Goal: Task Accomplishment & Management: Use online tool/utility

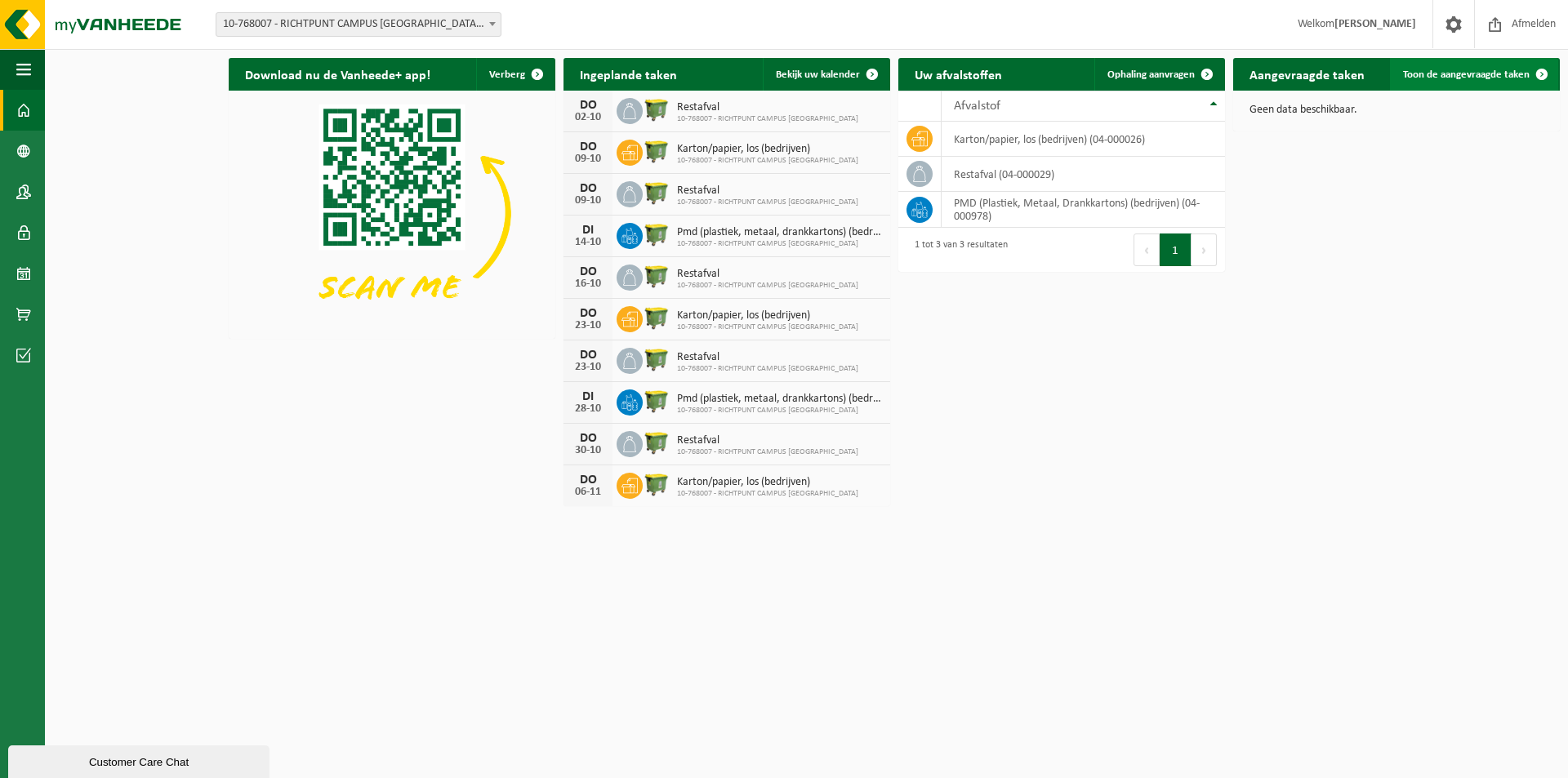
click at [1468, 76] on span "Toon de aangevraagde taken" at bounding box center [1466, 75] width 126 height 11
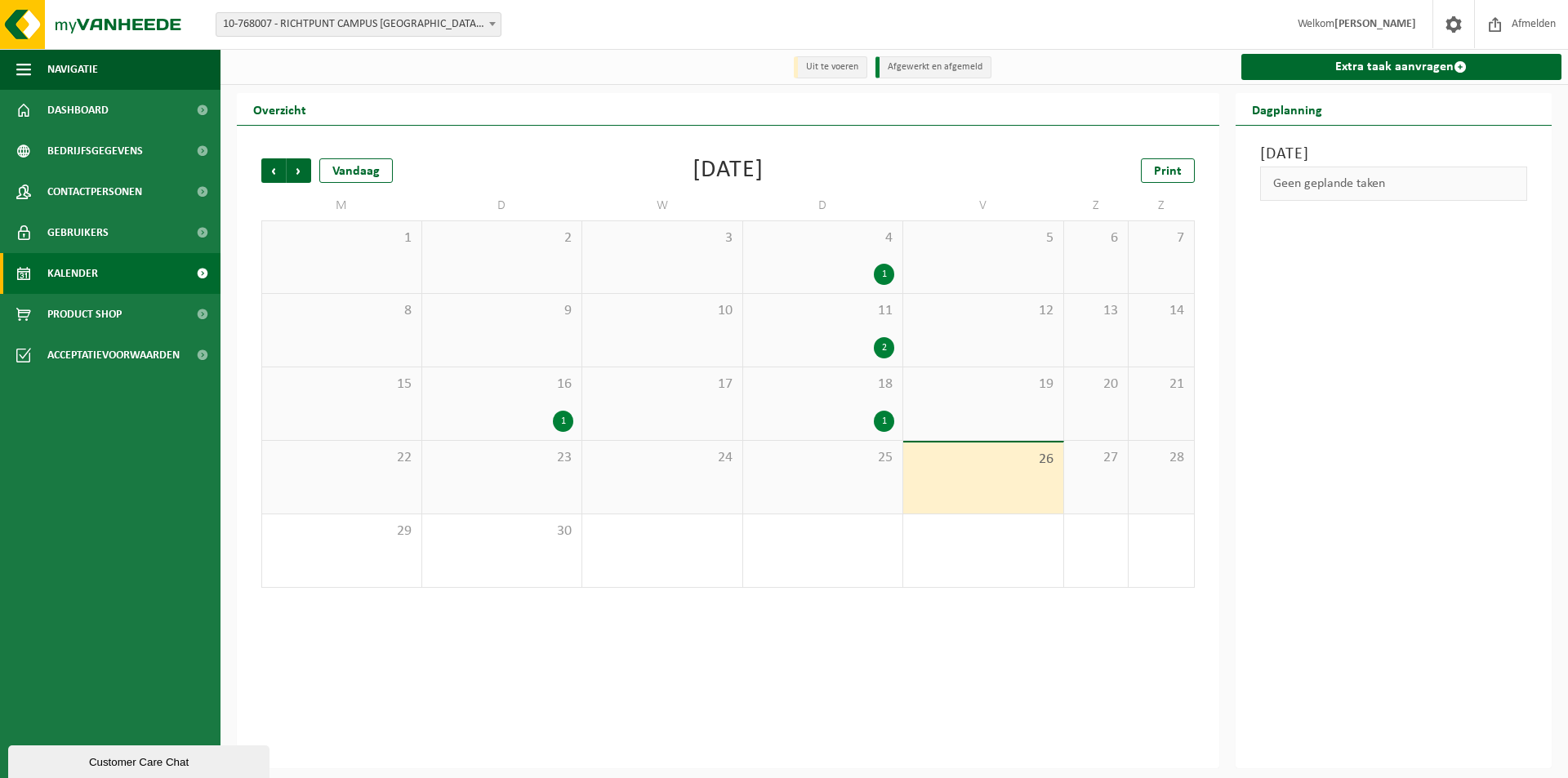
click at [880, 422] on div "1" at bounding box center [883, 421] width 20 height 21
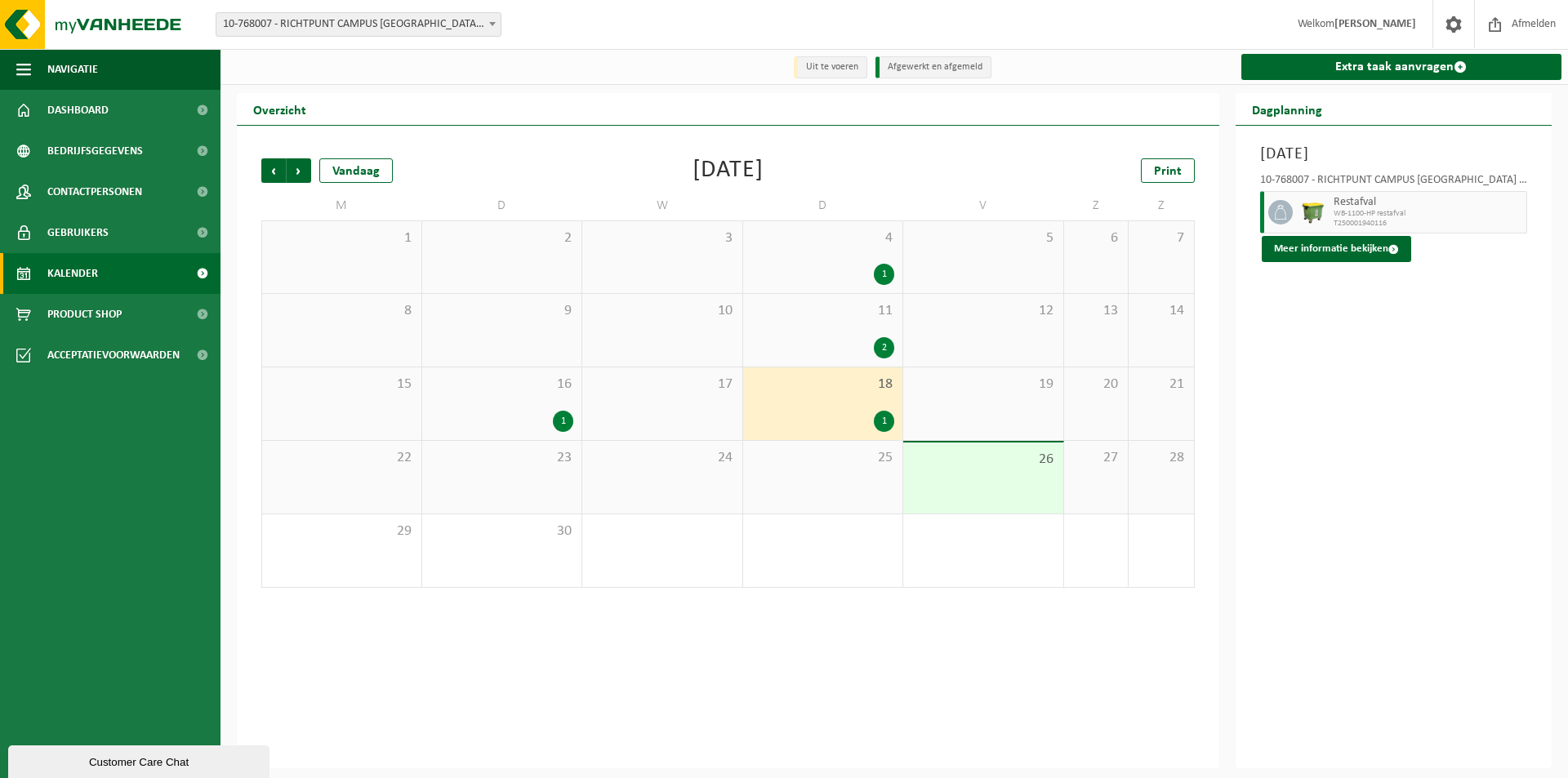
click at [882, 476] on div "25" at bounding box center [822, 477] width 160 height 72
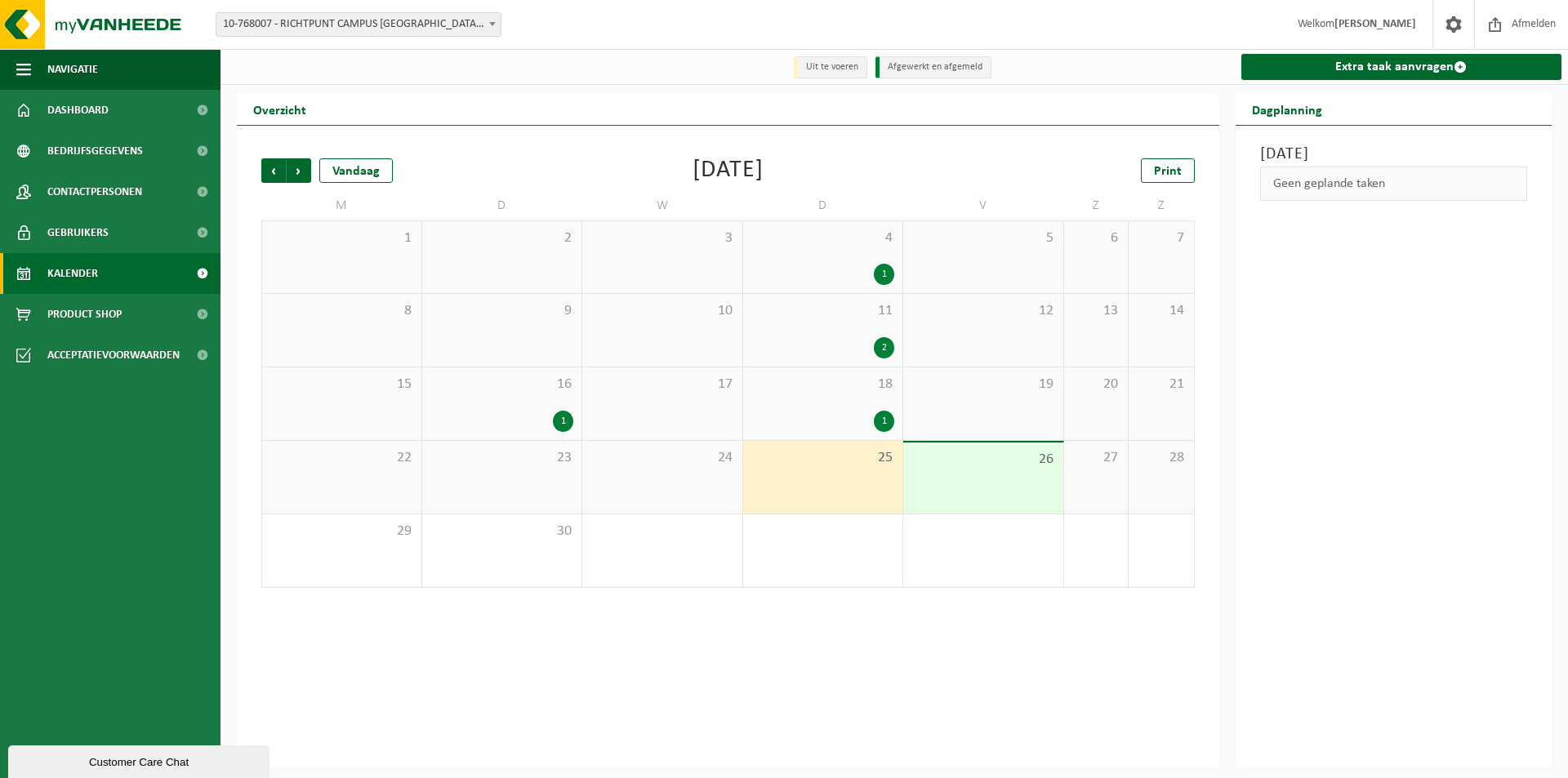
click at [717, 484] on div "24" at bounding box center [662, 477] width 160 height 72
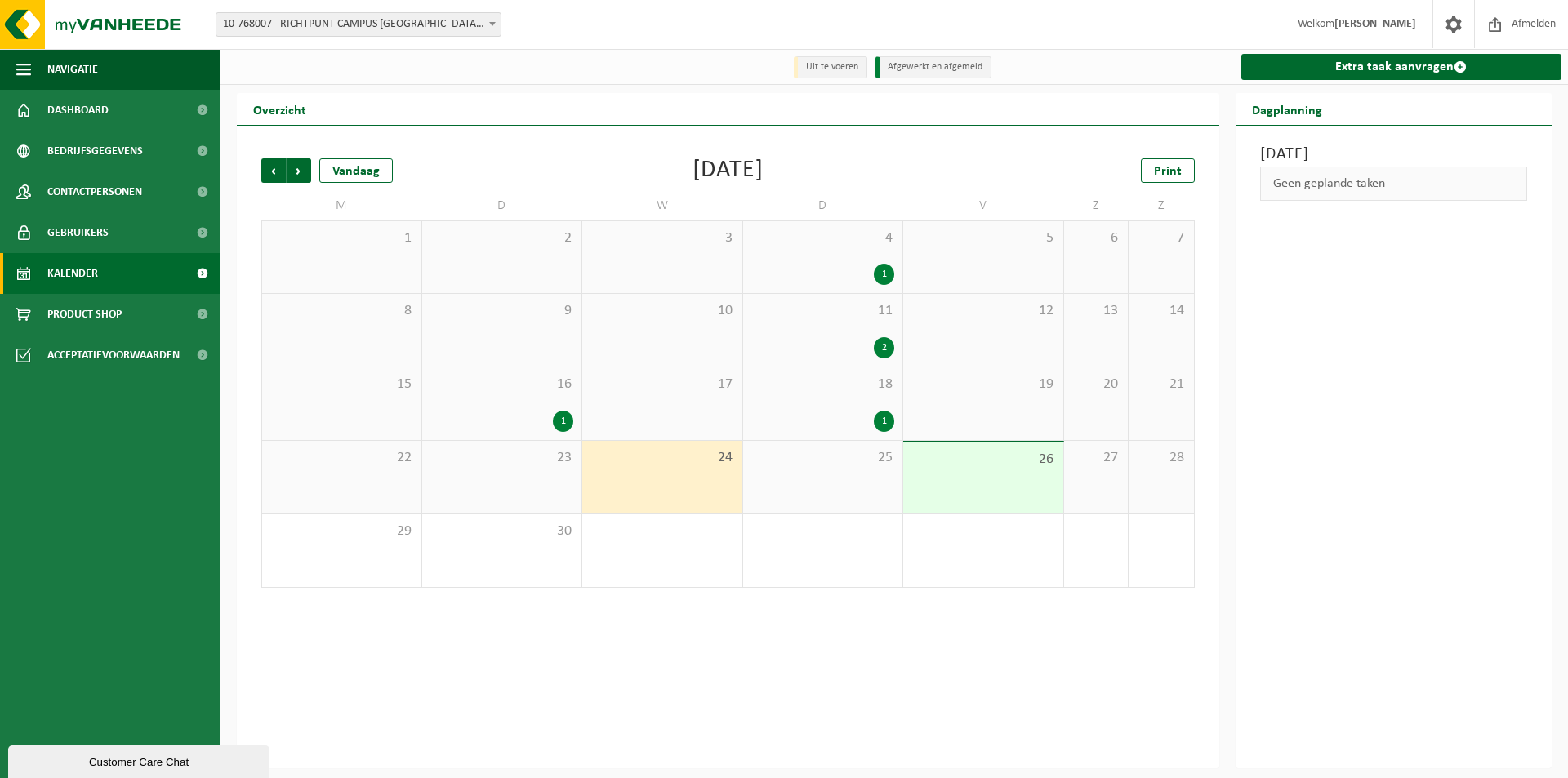
click at [830, 474] on div "25" at bounding box center [822, 477] width 160 height 72
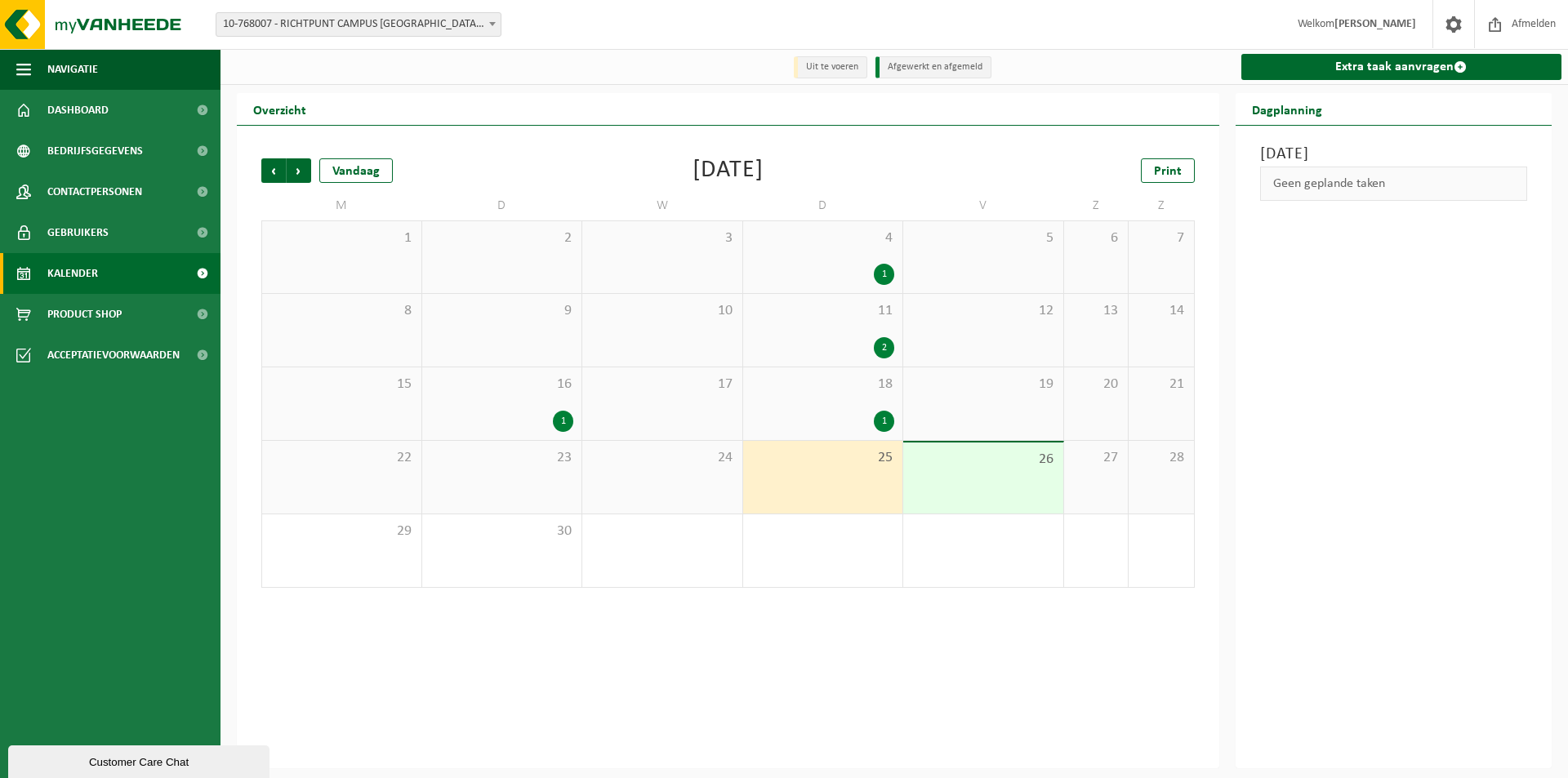
click at [952, 477] on div "26" at bounding box center [983, 478] width 160 height 71
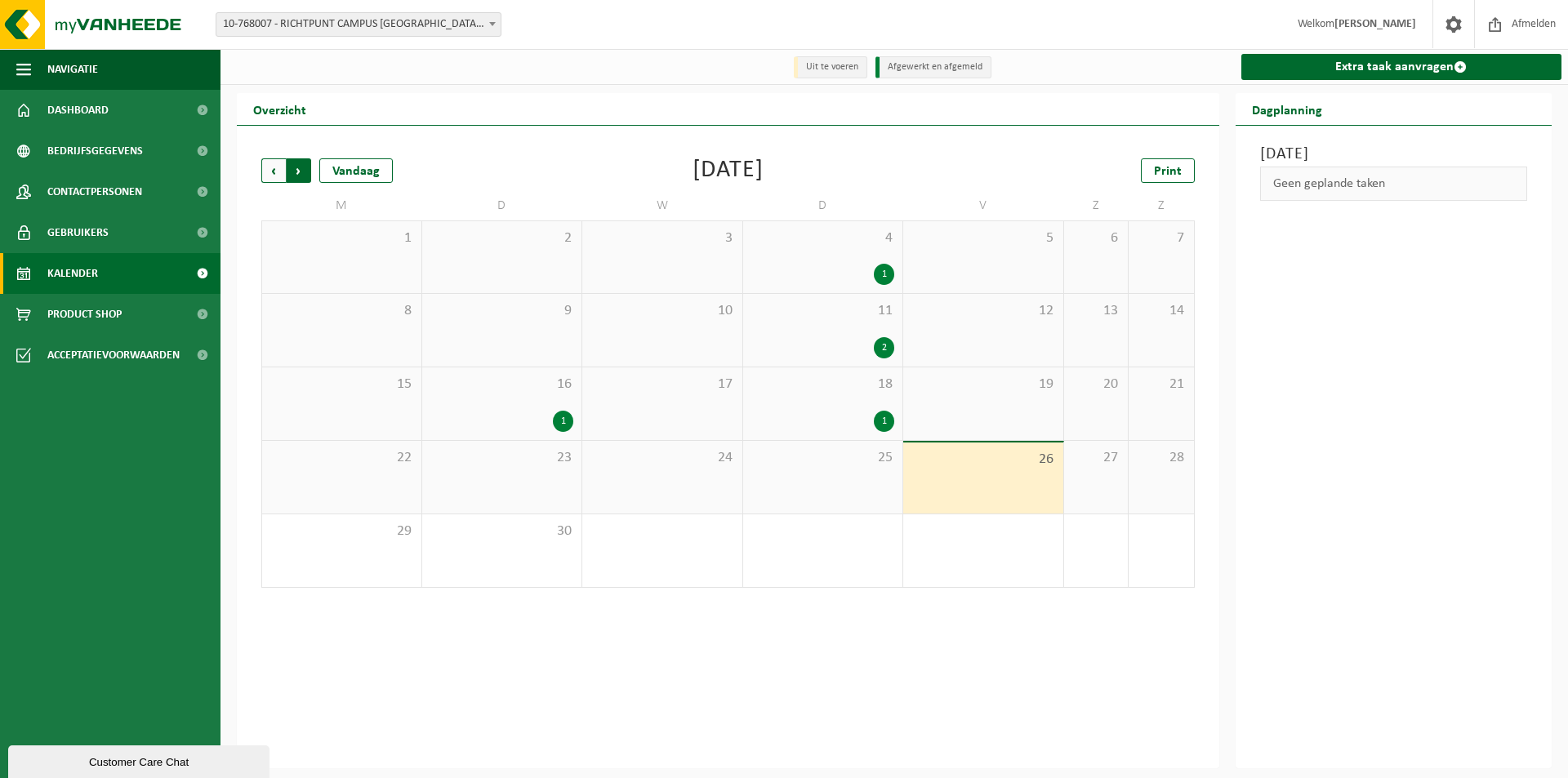
click at [264, 169] on span "Vorige" at bounding box center [274, 171] width 25 height 25
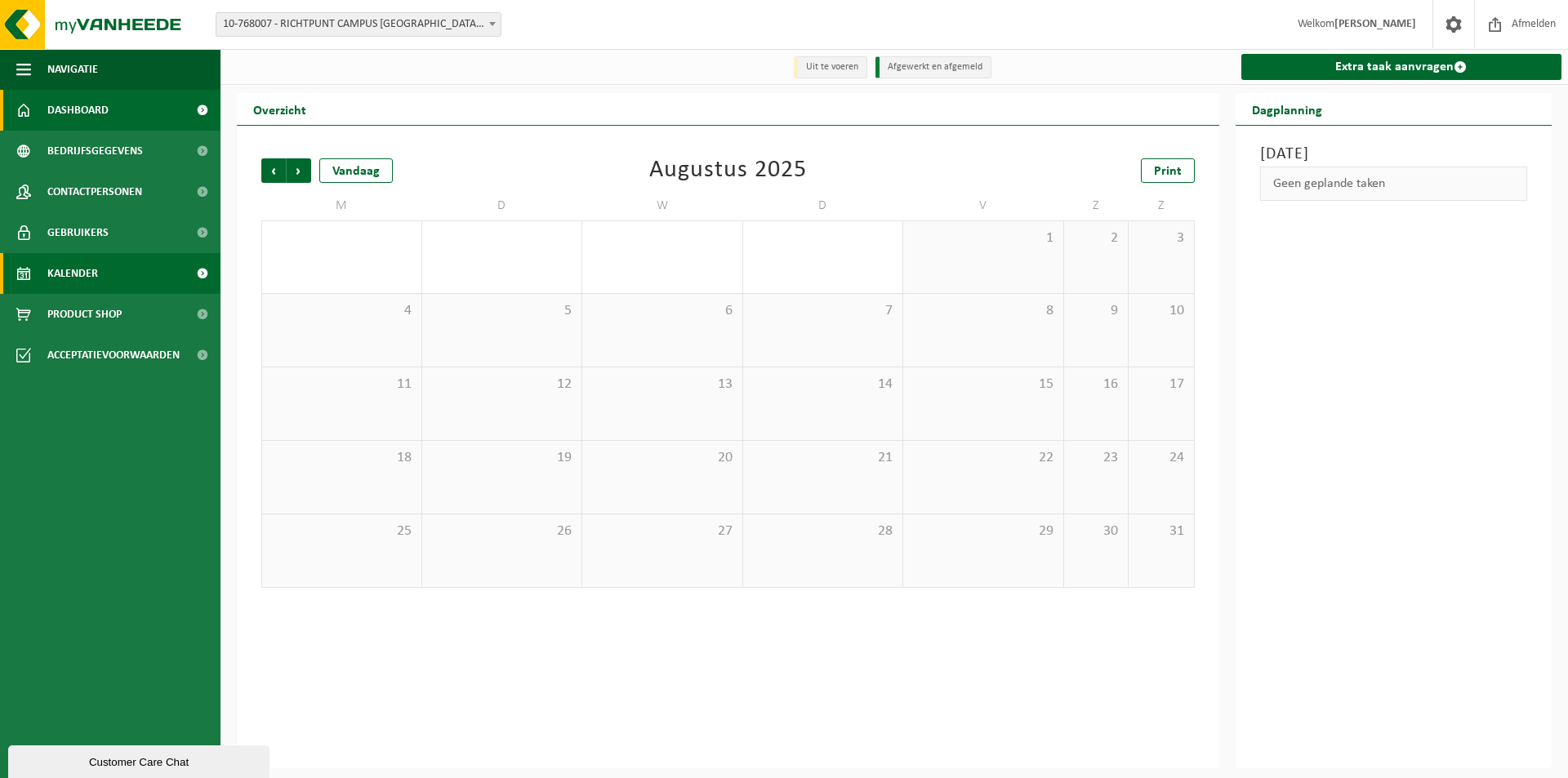
click at [124, 112] on link "Dashboard" at bounding box center [110, 110] width 221 height 41
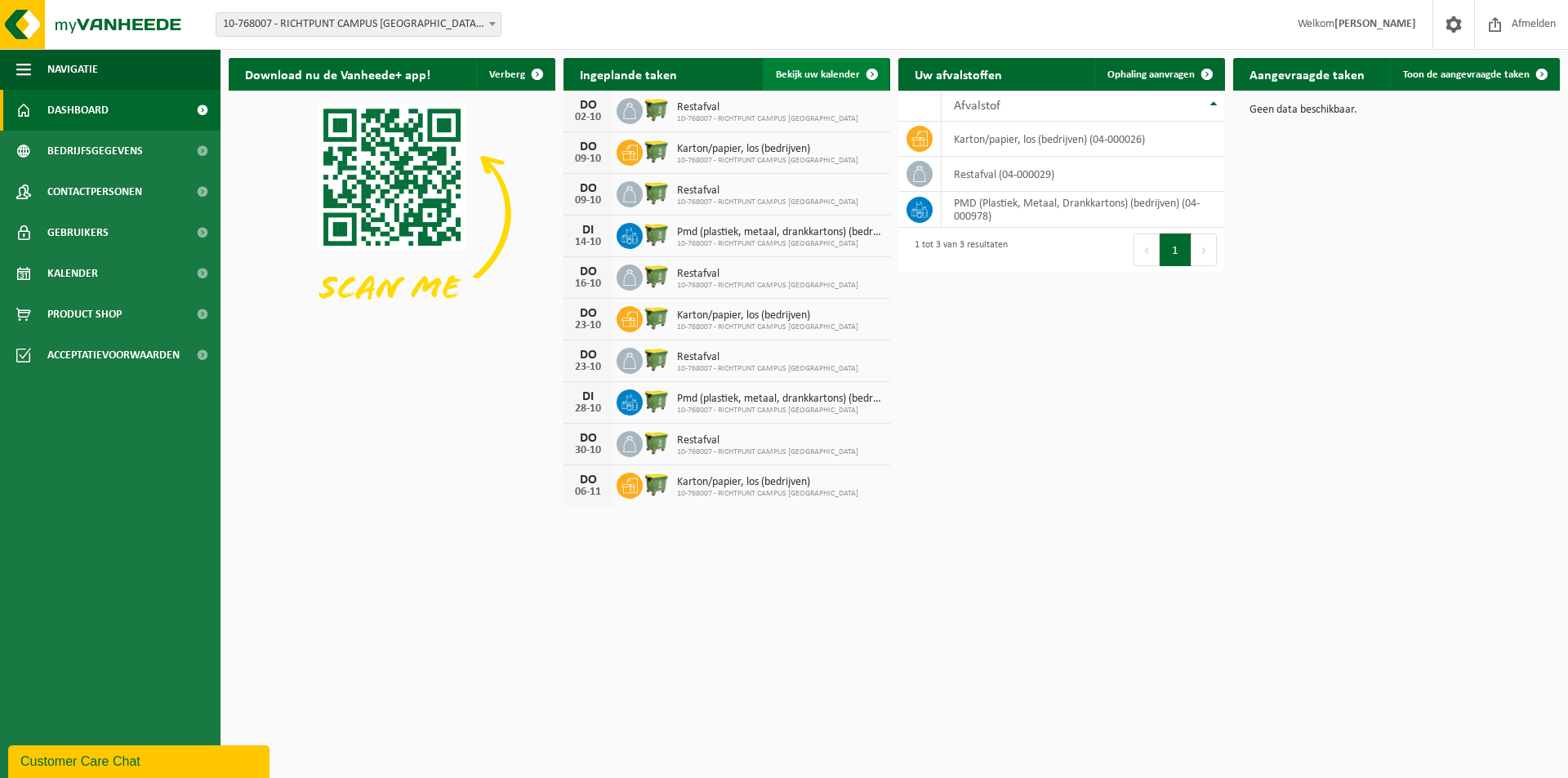
click at [820, 71] on span "Bekijk uw kalender" at bounding box center [817, 75] width 84 height 11
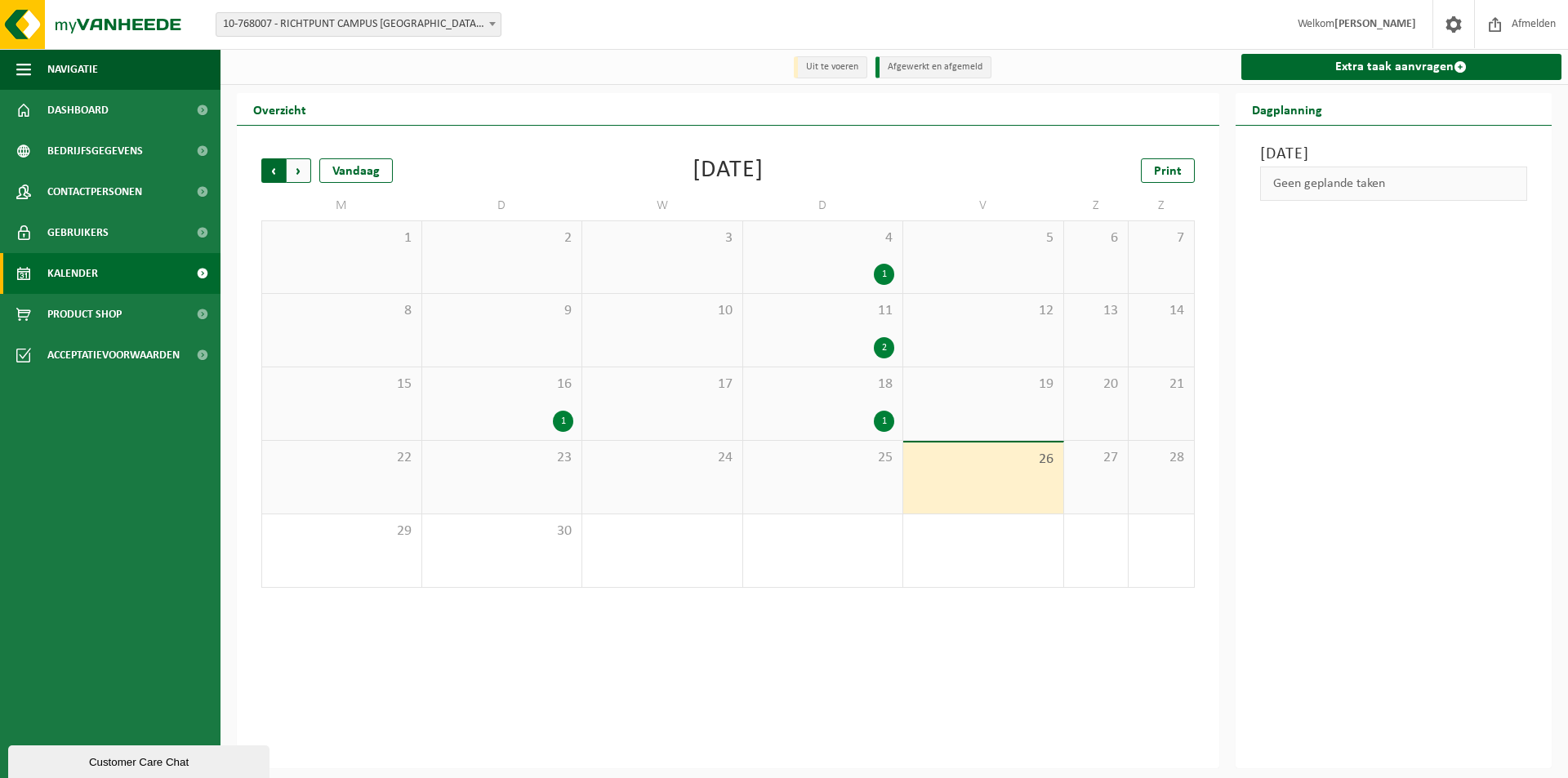
click at [304, 168] on span "Volgende" at bounding box center [299, 171] width 25 height 25
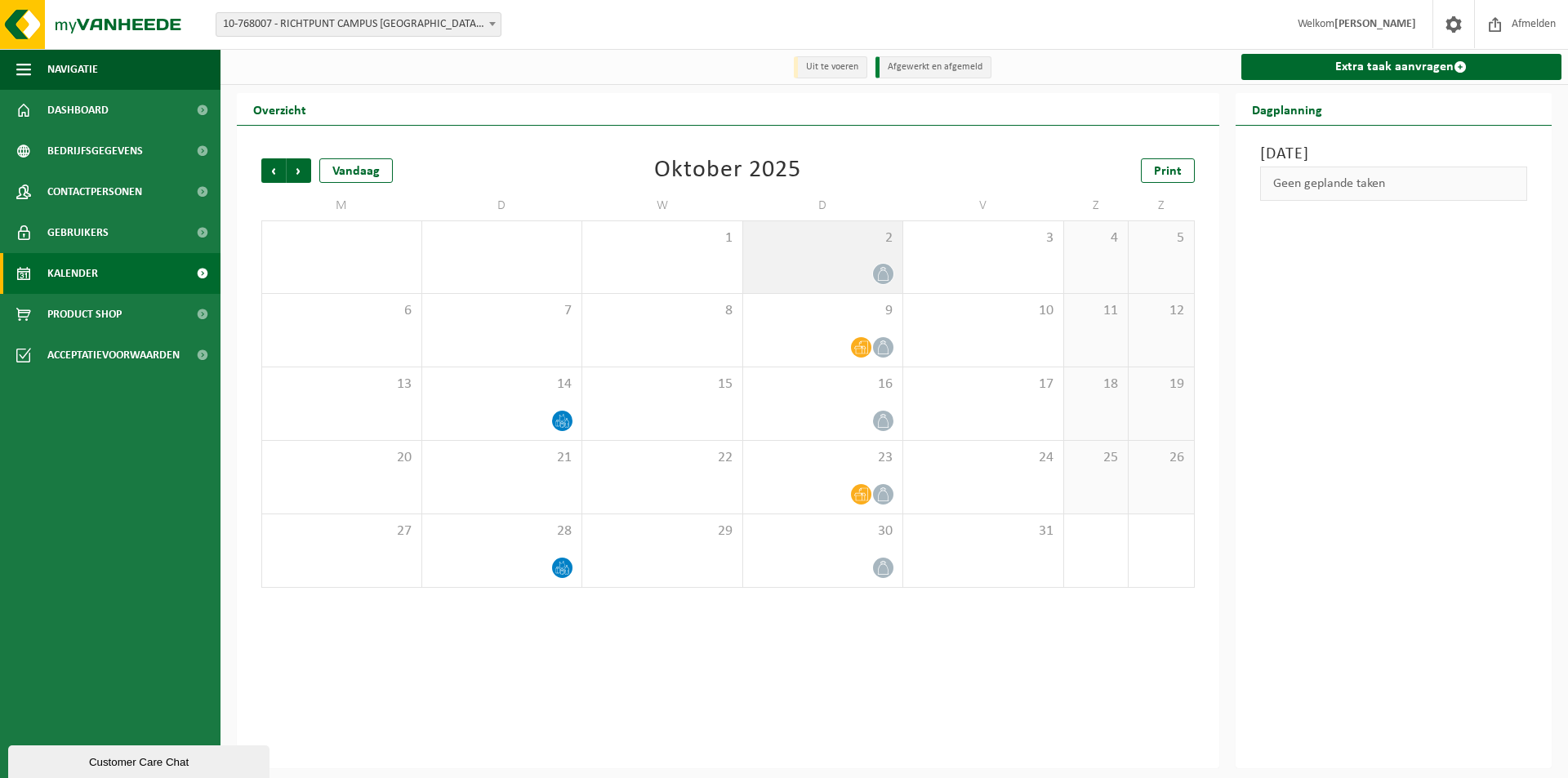
click at [866, 269] on div at bounding box center [822, 273] width 144 height 22
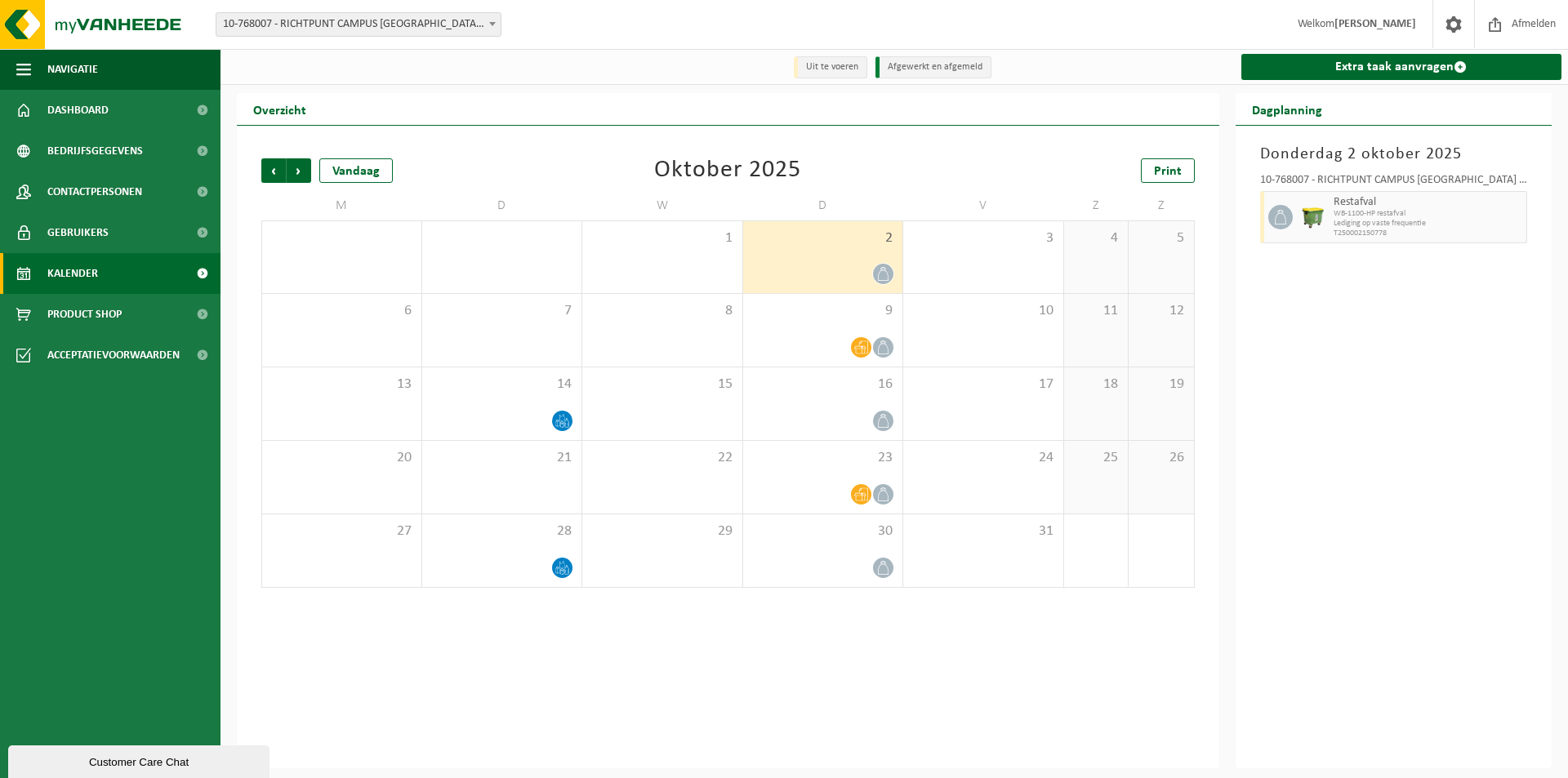
click at [826, 266] on div at bounding box center [822, 273] width 144 height 22
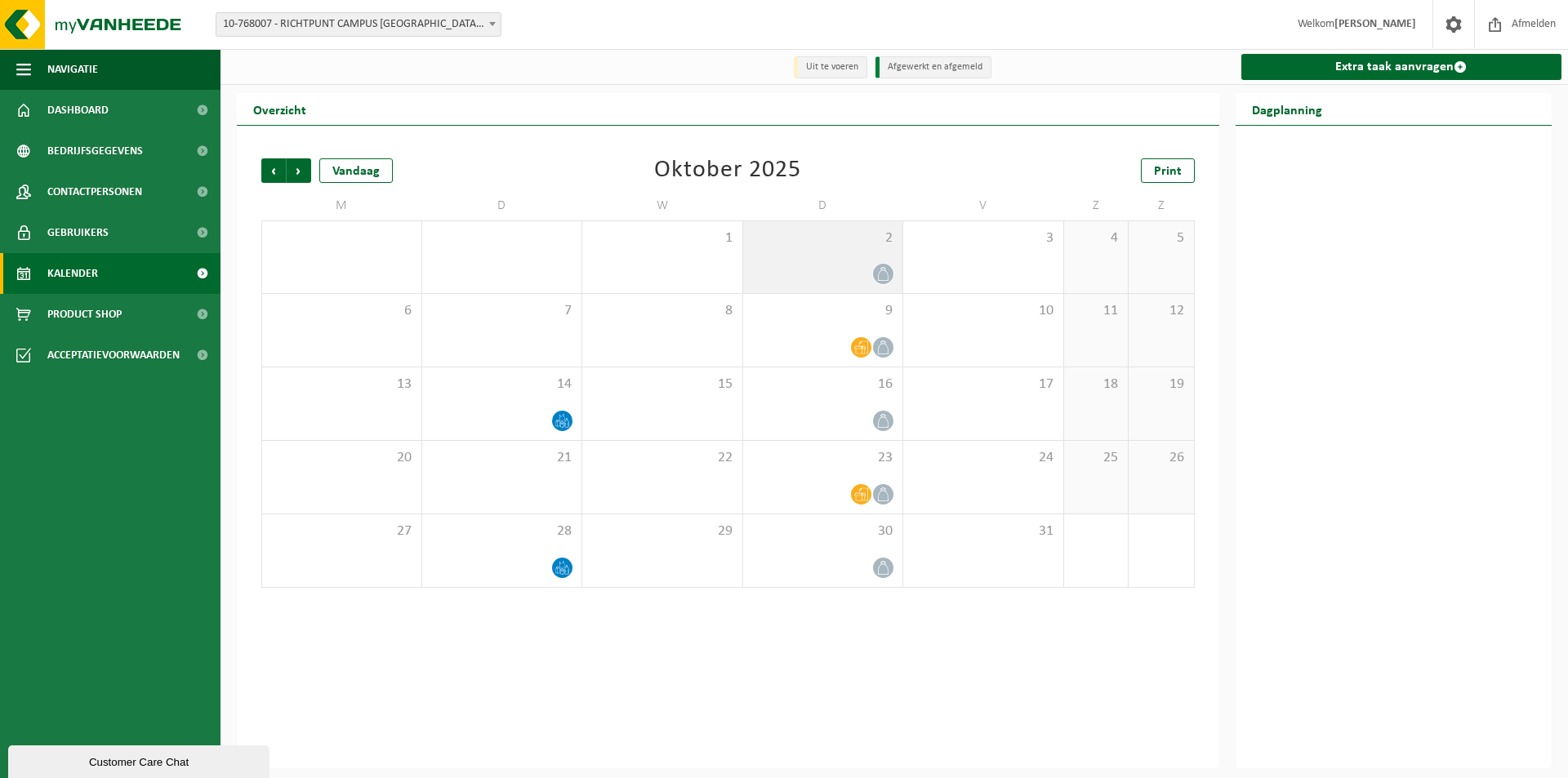
click at [825, 264] on div at bounding box center [822, 273] width 144 height 22
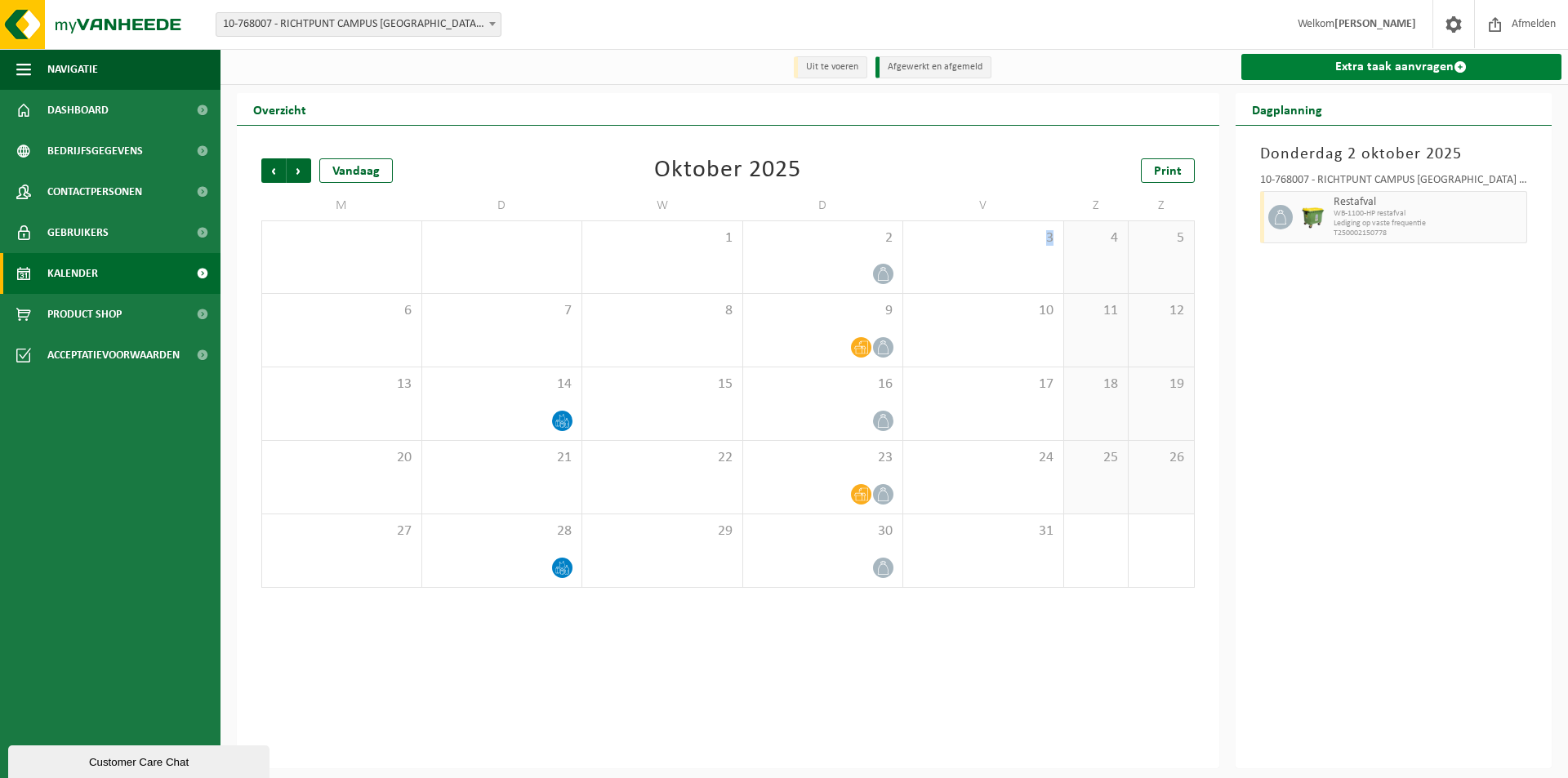
click at [1386, 66] on link "Extra taak aanvragen" at bounding box center [1402, 67] width 321 height 26
